Goal: Task Accomplishment & Management: Use online tool/utility

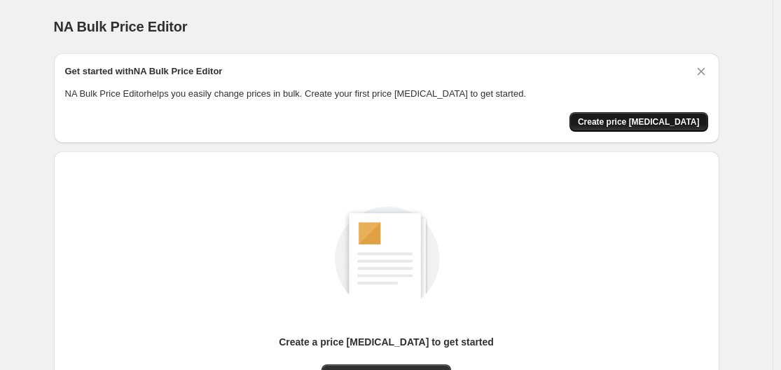
click at [636, 116] on button "Create price [MEDICAL_DATA]" at bounding box center [639, 122] width 139 height 20
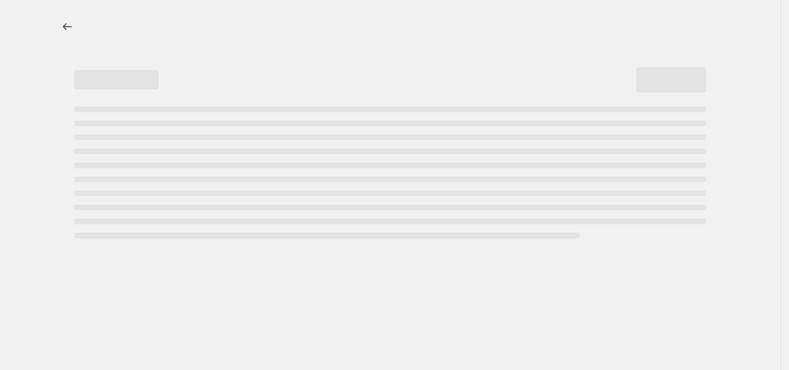
select select "percentage"
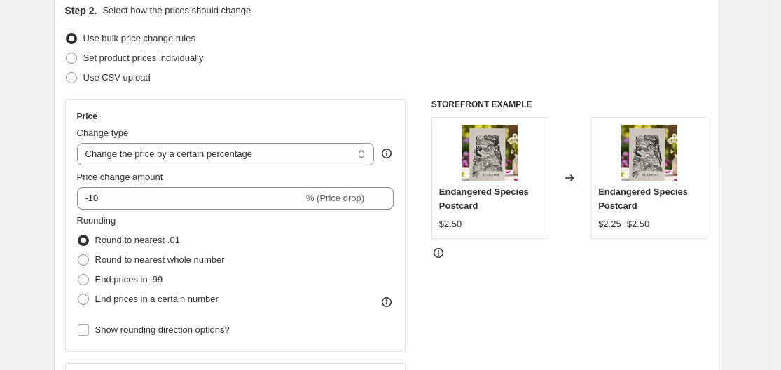
scroll to position [167, 0]
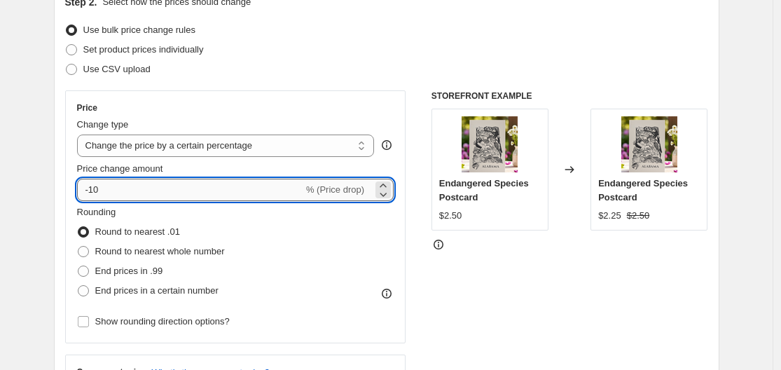
click at [223, 189] on input "-10" at bounding box center [190, 190] width 226 height 22
type input "-1"
type input "6"
type input "-40"
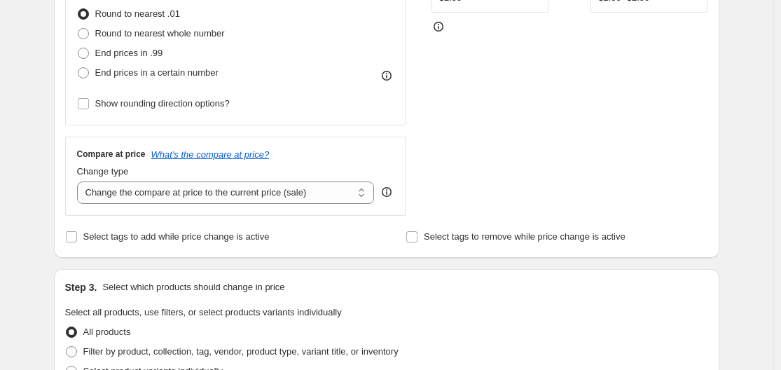
scroll to position [416, 0]
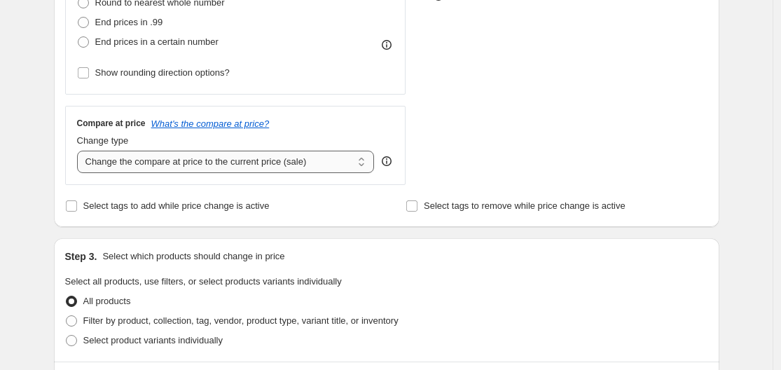
click at [276, 161] on select "Change the compare at price to the current price (sale) Change the compare at p…" at bounding box center [226, 162] width 298 height 22
click at [81, 151] on select "Change the compare at price to the current price (sale) Change the compare at p…" at bounding box center [226, 162] width 298 height 22
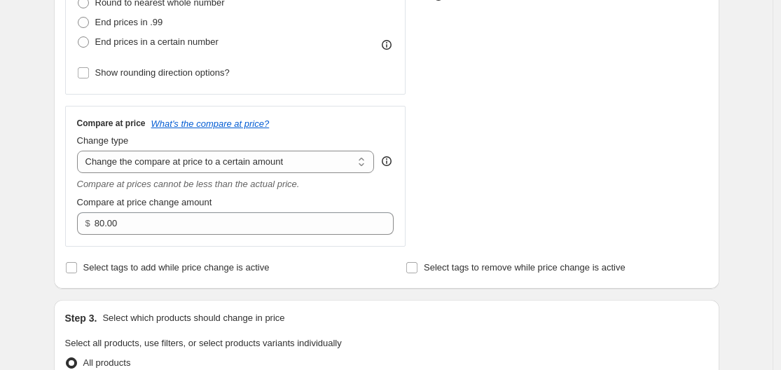
scroll to position [404, 0]
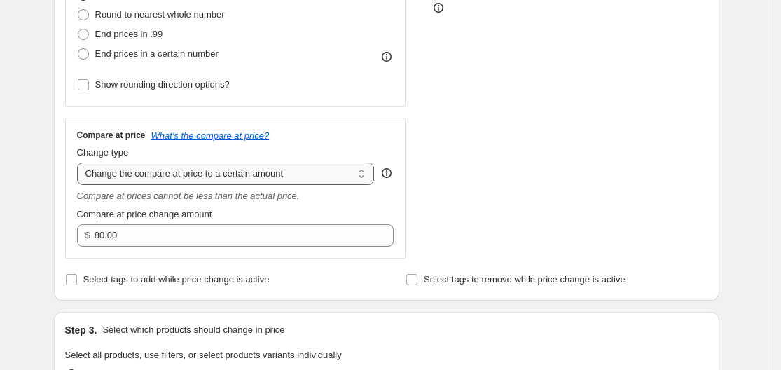
click at [288, 181] on select "Change the compare at price to the current price (sale) Change the compare at p…" at bounding box center [226, 174] width 298 height 22
click at [81, 163] on select "Change the compare at price to the current price (sale) Change the compare at p…" at bounding box center [226, 174] width 298 height 22
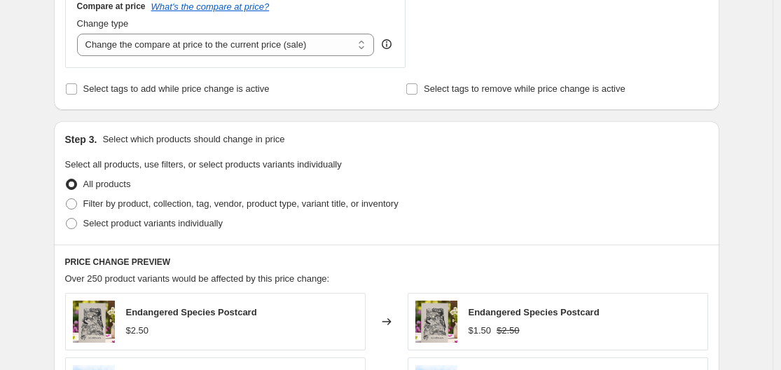
scroll to position [516, 0]
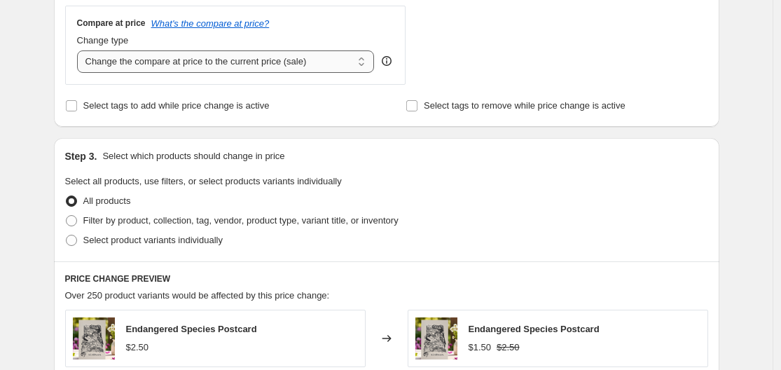
click at [263, 60] on select "Change the compare at price to the current price (sale) Change the compare at p…" at bounding box center [226, 61] width 298 height 22
select select "no_change"
click at [81, 50] on select "Change the compare at price to the current price (sale) Change the compare at p…" at bounding box center [226, 61] width 298 height 22
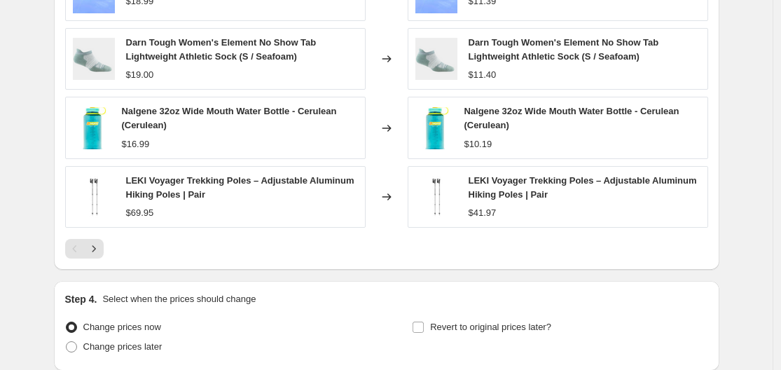
scroll to position [919, 0]
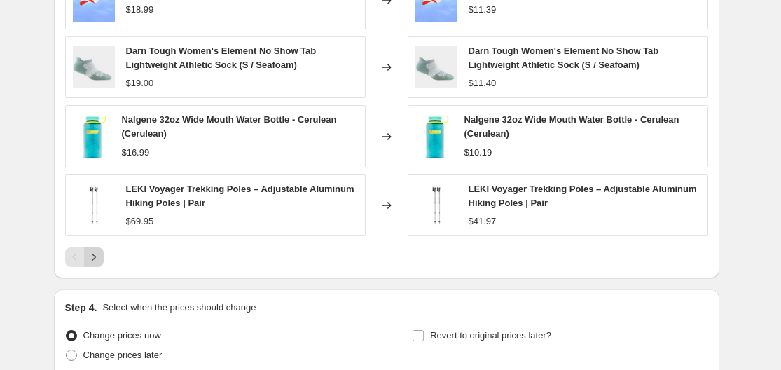
click at [97, 259] on icon "Next" at bounding box center [94, 257] width 14 height 14
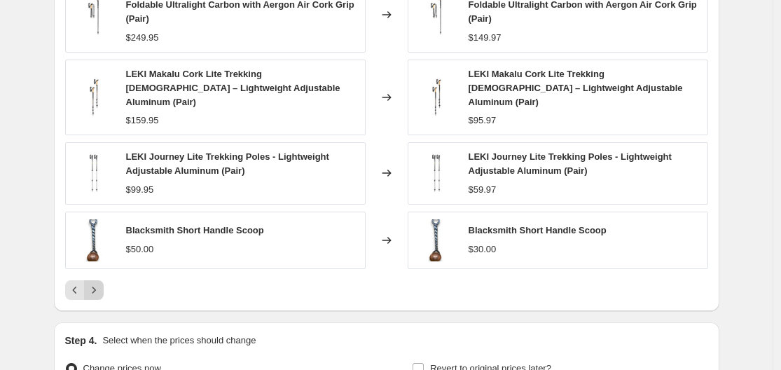
click at [100, 283] on icon "Next" at bounding box center [94, 290] width 14 height 14
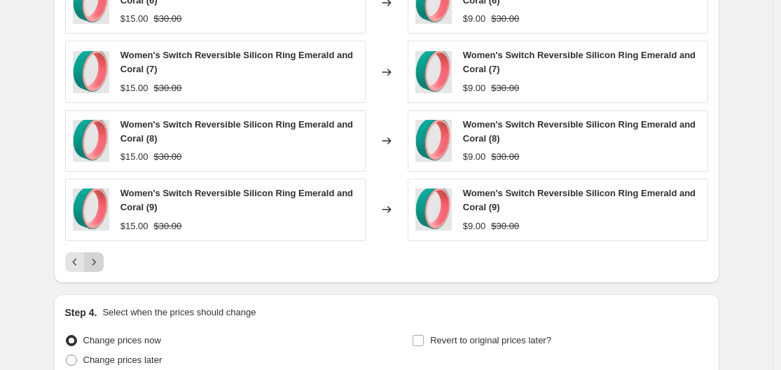
click at [100, 262] on icon "Next" at bounding box center [94, 262] width 14 height 14
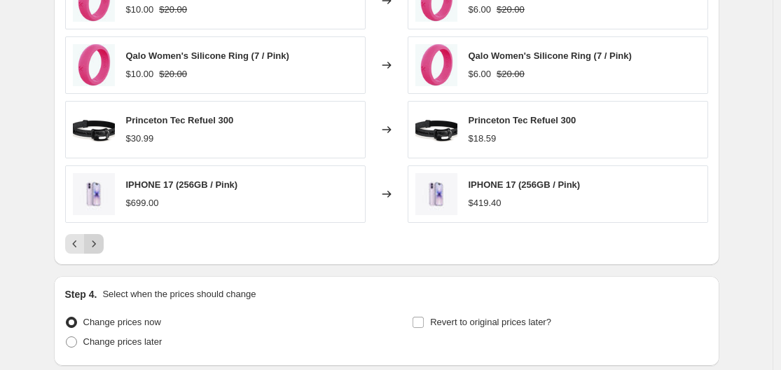
click at [100, 262] on div "PRICE CHANGE PREVIEW Over 250 product variants would be affected by this price …" at bounding box center [387, 62] width 666 height 406
click at [95, 234] on button "Next" at bounding box center [94, 244] width 20 height 20
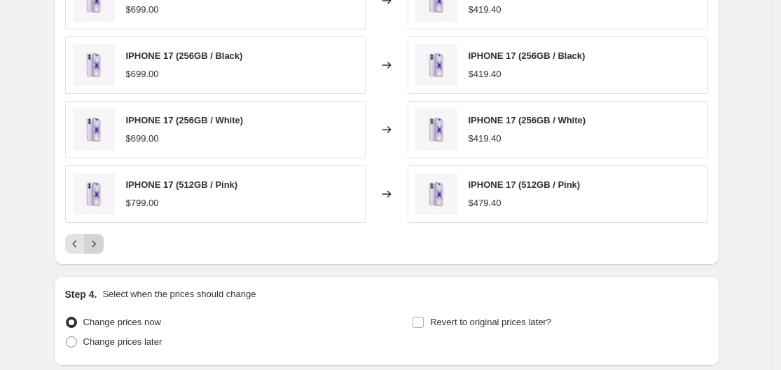
click at [95, 234] on button "Next" at bounding box center [94, 244] width 20 height 20
click at [95, 245] on icon "Next" at bounding box center [94, 243] width 4 height 6
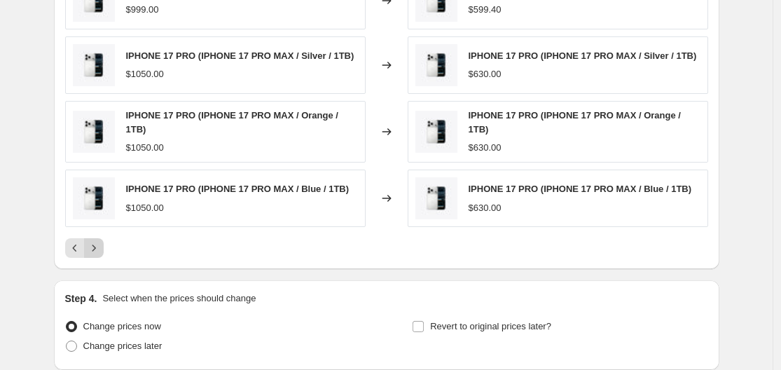
click at [99, 245] on icon "Next" at bounding box center [94, 248] width 14 height 14
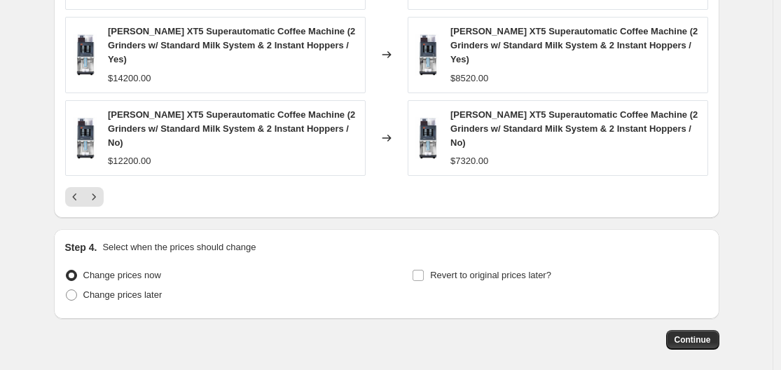
scroll to position [1078, 0]
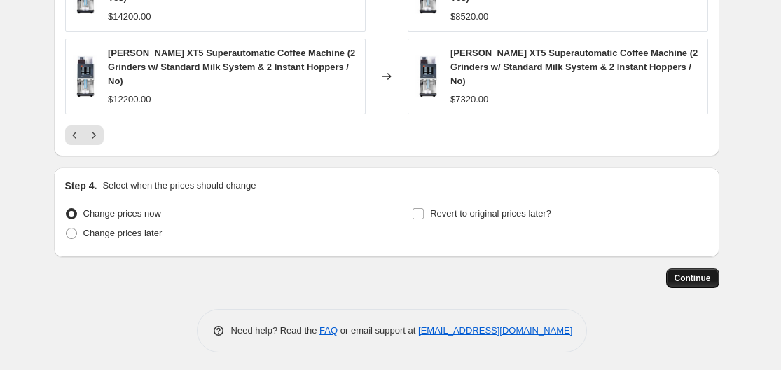
click at [699, 277] on span "Continue" at bounding box center [693, 278] width 36 height 11
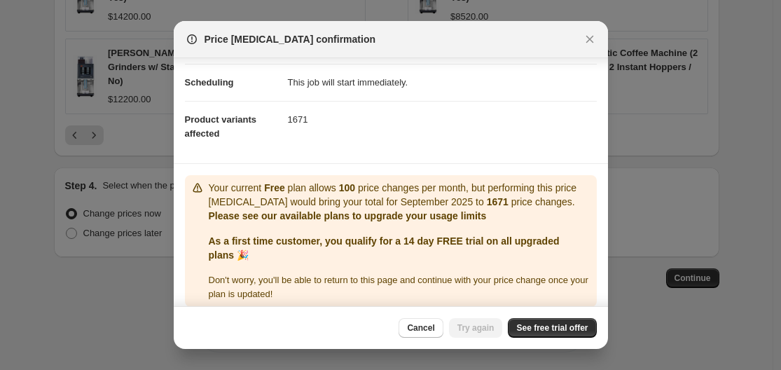
scroll to position [119, 0]
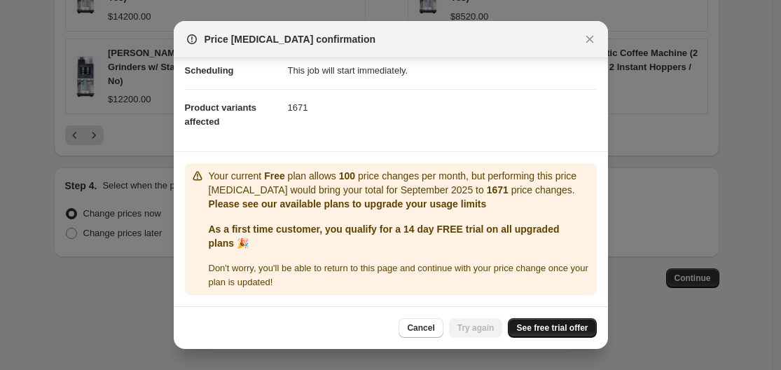
click at [554, 336] on link "See free trial offer" at bounding box center [552, 328] width 88 height 20
click at [486, 324] on span "Try again" at bounding box center [476, 327] width 37 height 11
click at [563, 330] on span "See free trial offer" at bounding box center [551, 327] width 71 height 11
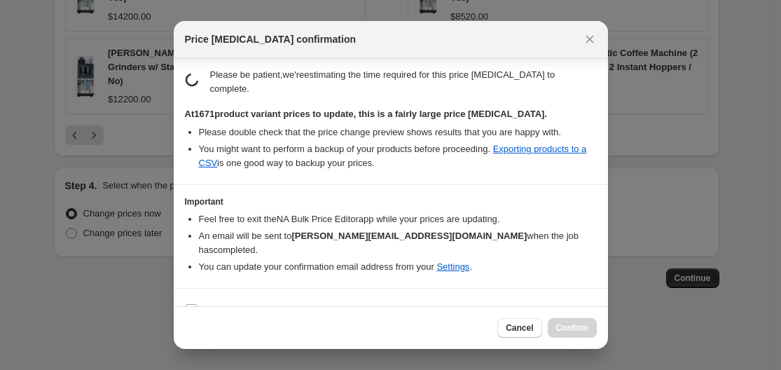
scroll to position [211, 0]
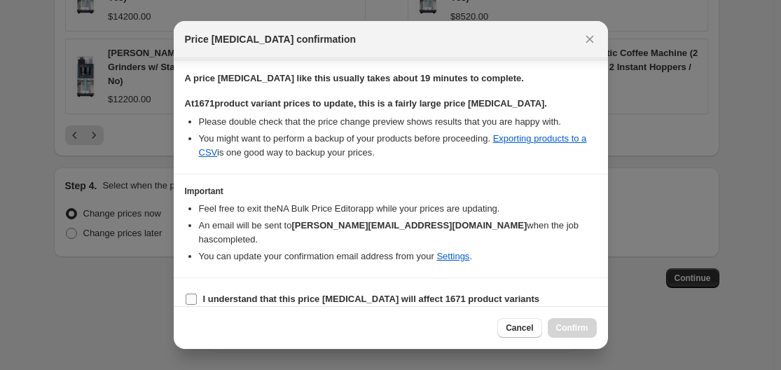
click at [357, 294] on b "I understand that this price change job will affect 1671 product variants" at bounding box center [371, 299] width 337 height 11
click at [197, 294] on input "I understand that this price change job will affect 1671 product variants" at bounding box center [191, 299] width 11 height 11
checkbox input "true"
click at [578, 327] on span "Confirm" at bounding box center [572, 327] width 32 height 11
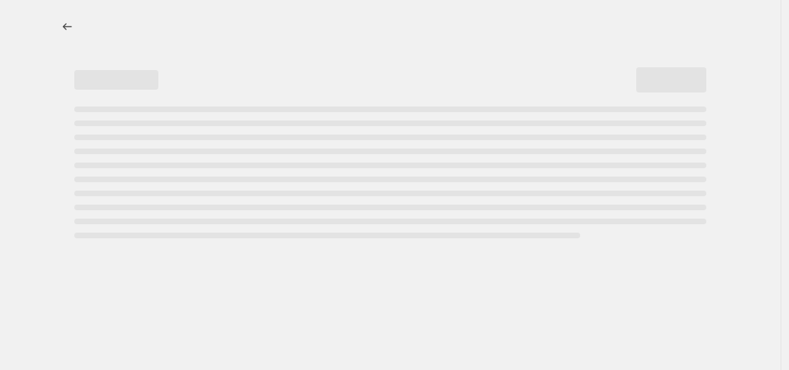
select select "percentage"
select select "no_change"
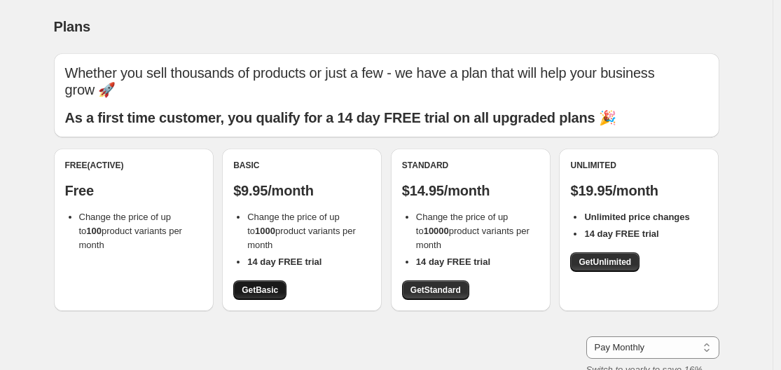
click at [266, 285] on span "Get Basic" at bounding box center [260, 290] width 36 height 11
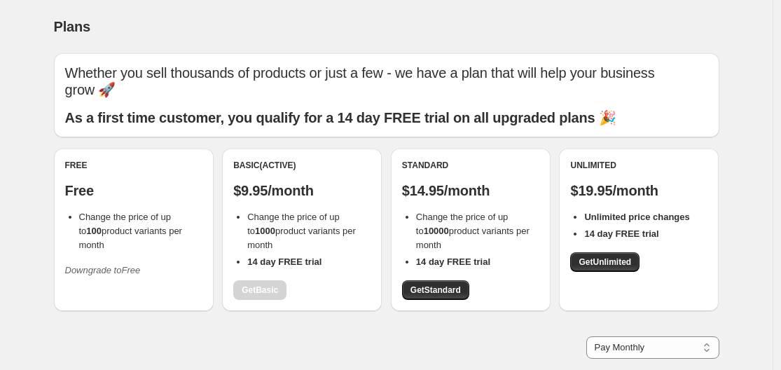
click at [447, 301] on div "Standard $14.95/month Change the price of up to 10000 product variants per mont…" at bounding box center [471, 230] width 160 height 163
click at [437, 291] on span "Get Standard" at bounding box center [436, 290] width 50 height 11
